Goal: Task Accomplishment & Management: Complete application form

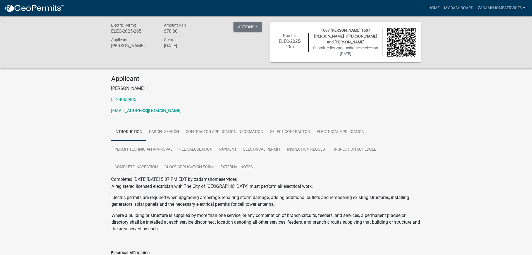
click at [34, 8] on img at bounding box center [34, 8] width 60 height 8
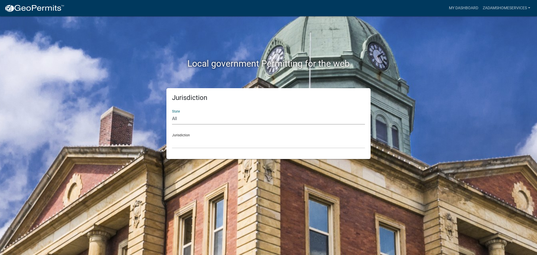
click at [183, 117] on select "All [US_STATE] [US_STATE] [US_STATE] [US_STATE] [US_STATE] [US_STATE] [US_STATE…" at bounding box center [268, 118] width 193 height 11
select select "[US_STATE]"
click at [172, 113] on select "All [US_STATE] [US_STATE] [US_STATE] [US_STATE] [US_STATE] [US_STATE] [US_STATE…" at bounding box center [268, 118] width 193 height 11
click at [195, 146] on select "City of [GEOGRAPHIC_DATA], [US_STATE] City of [GEOGRAPHIC_DATA], [US_STATE] Cit…" at bounding box center [268, 142] width 193 height 11
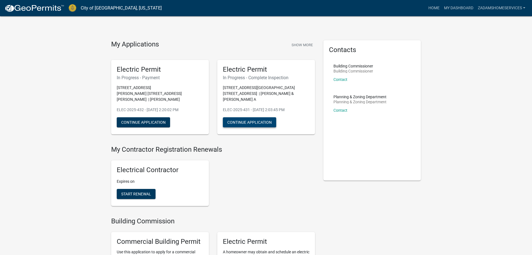
click at [231, 117] on button "Continue Application" at bounding box center [249, 122] width 53 height 10
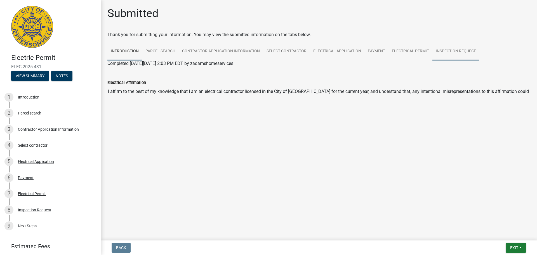
click at [454, 53] on link "Inspection Request" at bounding box center [455, 51] width 47 height 18
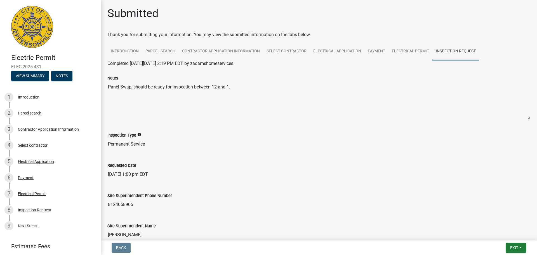
scroll to position [28, 0]
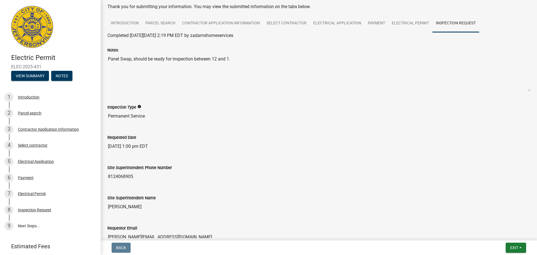
click at [27, 37] on img at bounding box center [32, 27] width 42 height 42
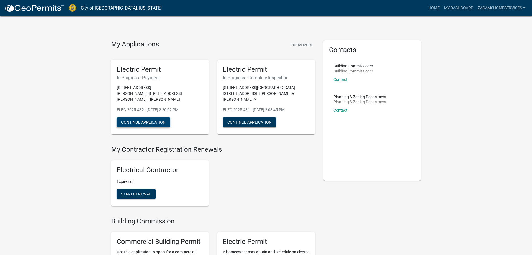
click at [165, 117] on button "Continue Application" at bounding box center [143, 122] width 53 height 10
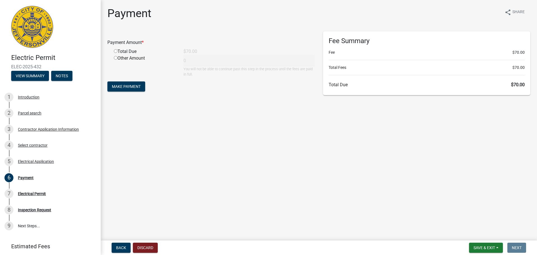
click at [129, 53] on div "Total Due" at bounding box center [145, 51] width 70 height 7
click at [116, 49] on input "radio" at bounding box center [116, 51] width 4 height 4
radio input "true"
type input "70"
click at [124, 86] on span "Make Payment" at bounding box center [126, 86] width 29 height 4
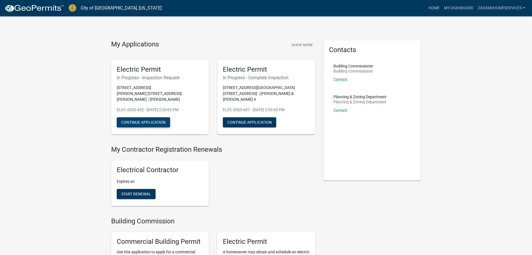
click at [151, 117] on button "Continue Application" at bounding box center [143, 122] width 53 height 10
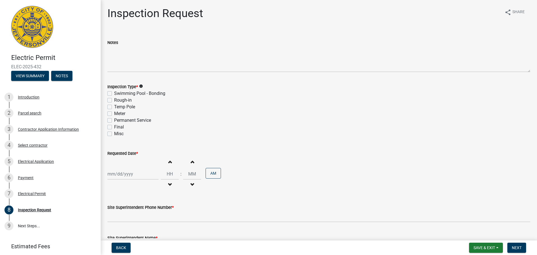
click at [114, 120] on label "Permanent Service" at bounding box center [132, 120] width 37 height 7
click at [114, 120] on input "Permanent Service" at bounding box center [116, 119] width 4 height 4
checkbox input "true"
checkbox input "false"
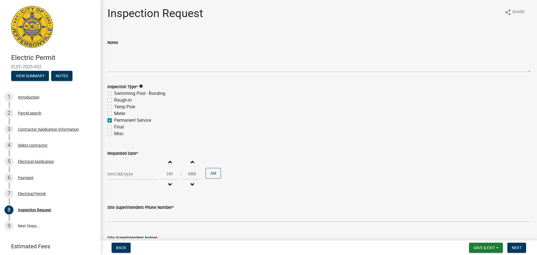
checkbox input "false"
checkbox input "true"
checkbox input "false"
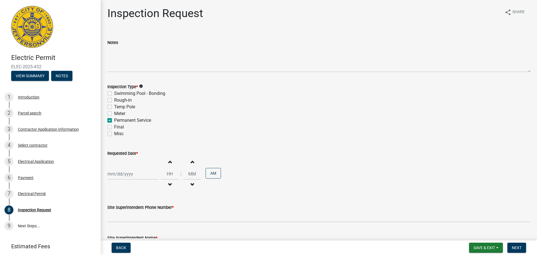
click at [119, 171] on div at bounding box center [132, 173] width 51 height 11
select select "8"
select select "2025"
click at [129, 146] on div "20" at bounding box center [130, 143] width 9 height 9
type input "[DATE]"
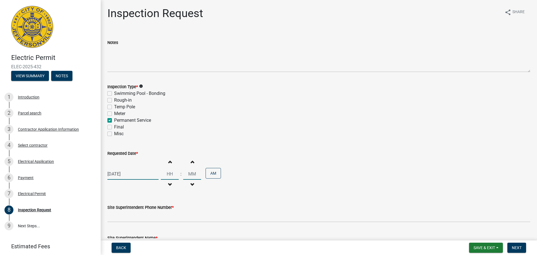
click at [167, 176] on input "Hours" at bounding box center [170, 173] width 18 height 11
type input "01"
type input "00"
click at [187, 174] on input "00" at bounding box center [192, 173] width 18 height 11
click at [210, 172] on button "AM" at bounding box center [212, 173] width 15 height 11
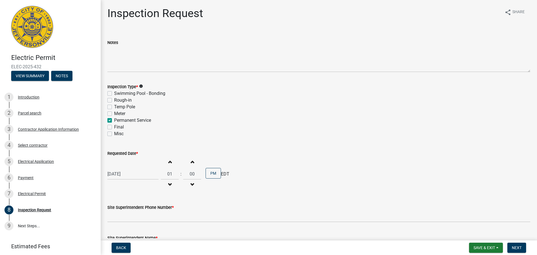
click at [210, 190] on div "Increment hours 01 Decrement hours : Increment minutes 00 Decrement minutes PM" at bounding box center [191, 174] width 60 height 34
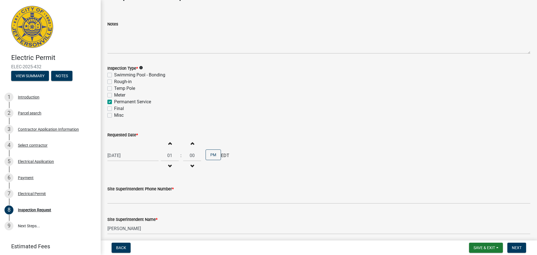
scroll to position [28, 0]
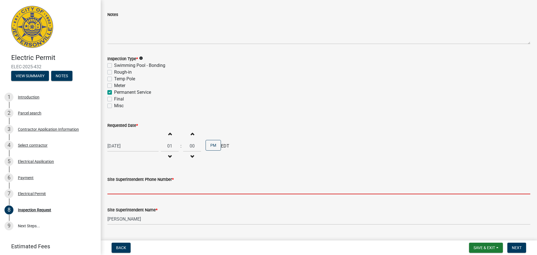
click at [160, 189] on input "Site Superintendent Phone Number *" at bounding box center [318, 188] width 423 height 11
type input "8124068905"
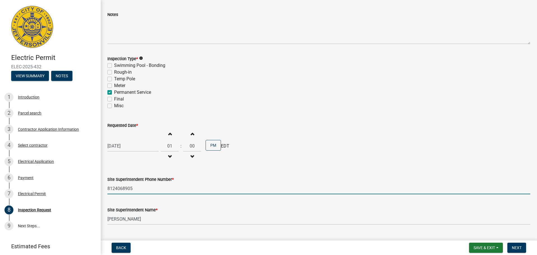
type input "[PERSON_NAME][EMAIL_ADDRESS][DOMAIN_NAME]"
click at [232, 209] on div "Site Superintendent Name *" at bounding box center [318, 209] width 423 height 7
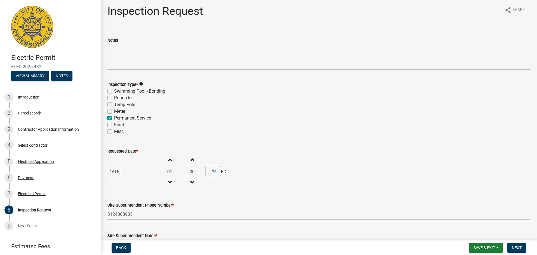
scroll to position [0, 0]
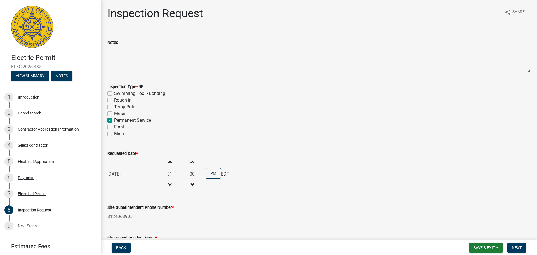
click at [132, 65] on textarea "Notes" at bounding box center [318, 59] width 423 height 26
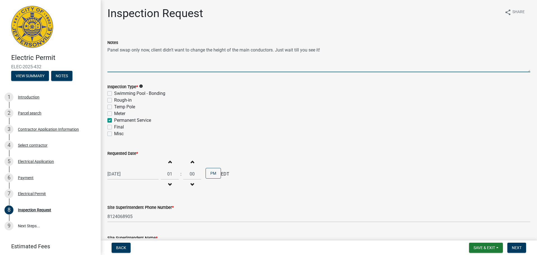
click at [336, 53] on textarea "Panel swap only now, client didn't want to change the height of the main conduc…" at bounding box center [318, 59] width 423 height 26
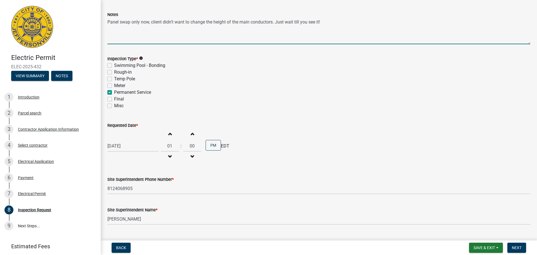
type textarea "Panel swap only now, client didn't want to change the height of the main conduc…"
click at [311, 132] on div "[DATE] Increment hours 01 Decrement hours : Increment minutes 00 Decrement minu…" at bounding box center [318, 146] width 423 height 34
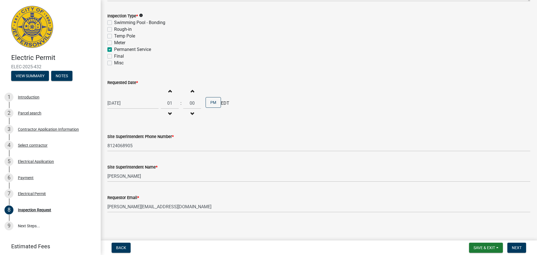
scroll to position [71, 0]
click at [488, 247] on span "Save & Exit" at bounding box center [484, 247] width 22 height 4
click at [483, 219] on button "Save" at bounding box center [480, 219] width 45 height 13
